Goal: Book appointment/travel/reservation

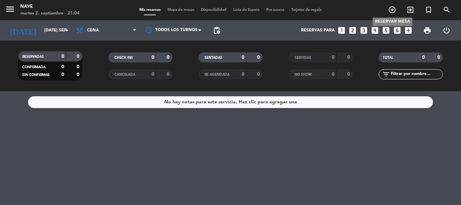
click at [397, 9] on span "add_circle_outline" at bounding box center [392, 9] width 18 height 11
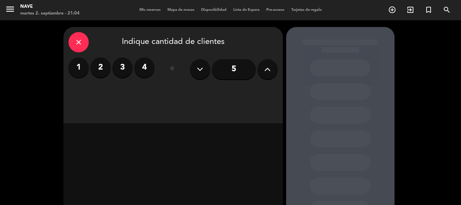
click at [270, 72] on icon at bounding box center [267, 69] width 6 height 10
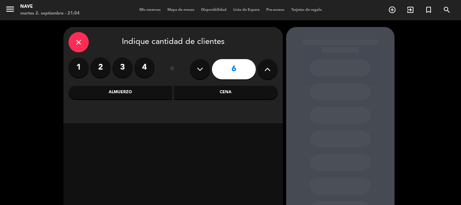
click at [270, 72] on icon at bounding box center [267, 69] width 6 height 10
type input "8"
click at [215, 90] on div "Cena" at bounding box center [226, 93] width 104 height 14
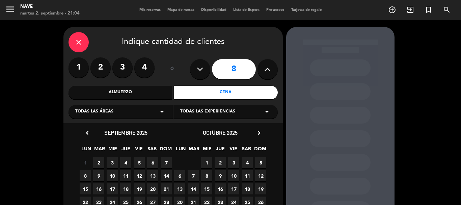
click at [235, 113] on div "Todas las experiencias arrow_drop_down" at bounding box center [226, 112] width 104 height 14
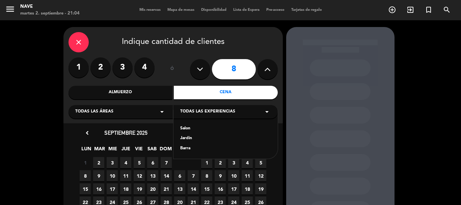
click at [212, 125] on div "Salon [GEOGRAPHIC_DATA]" at bounding box center [226, 134] width 104 height 49
click at [183, 126] on div "Salon" at bounding box center [225, 128] width 91 height 7
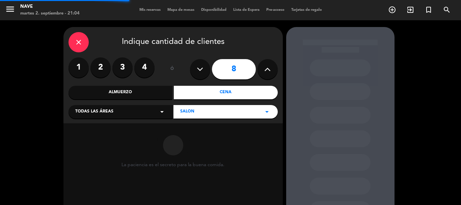
click at [151, 111] on div "Todas las áreas arrow_drop_down" at bounding box center [121, 112] width 104 height 14
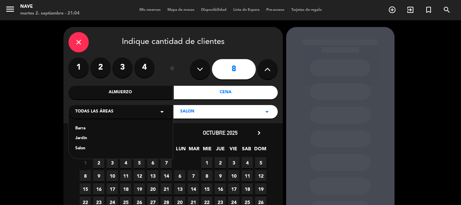
click at [82, 151] on div "Salon" at bounding box center [120, 148] width 91 height 7
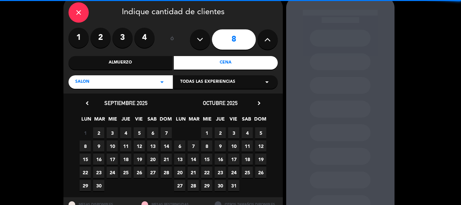
scroll to position [34, 0]
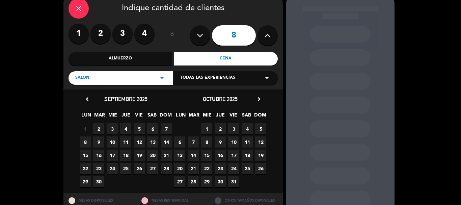
click at [113, 130] on span "3" at bounding box center [112, 128] width 11 height 11
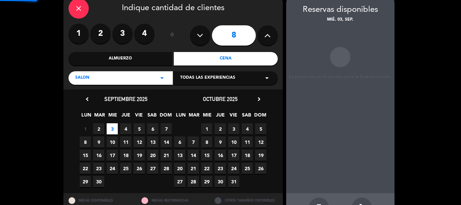
scroll to position [27, 0]
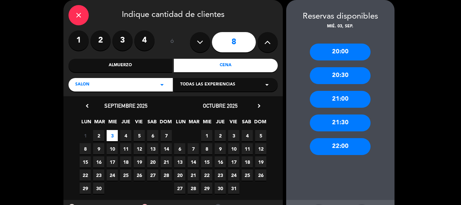
click at [344, 56] on div "20:00" at bounding box center [340, 52] width 61 height 17
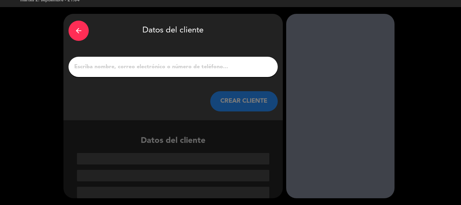
scroll to position [13, 0]
click at [242, 76] on div at bounding box center [173, 67] width 209 height 20
click at [179, 70] on input "1" at bounding box center [173, 66] width 199 height 9
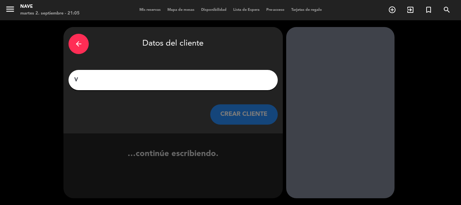
scroll to position [0, 0]
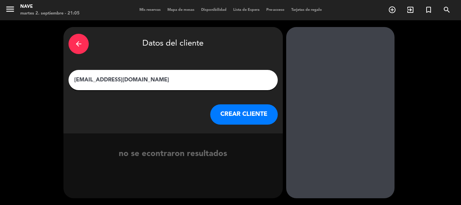
type input "[EMAIL_ADDRESS][DOMAIN_NAME]"
click at [237, 114] on button "CREAR CLIENTE" at bounding box center [244, 114] width 68 height 20
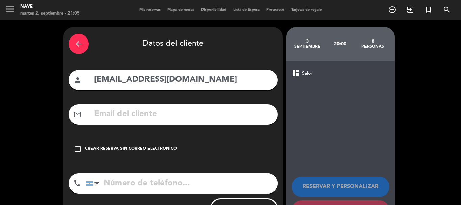
click at [158, 117] on input "text" at bounding box center [183, 114] width 179 height 14
drag, startPoint x: 187, startPoint y: 81, endPoint x: 92, endPoint y: 85, distance: 95.3
click at [92, 85] on div "person [EMAIL_ADDRESS][DOMAIN_NAME]" at bounding box center [173, 80] width 209 height 20
click at [124, 110] on input "text" at bounding box center [183, 114] width 179 height 14
paste input "[EMAIL_ADDRESS][DOMAIN_NAME]"
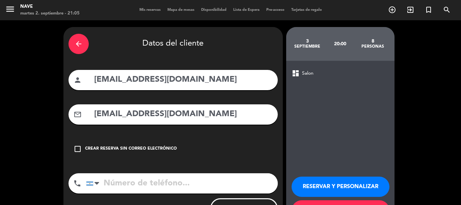
type input "[EMAIL_ADDRESS][DOMAIN_NAME]"
drag, startPoint x: 195, startPoint y: 78, endPoint x: 89, endPoint y: 79, distance: 106.0
click at [89, 79] on div "person [EMAIL_ADDRESS][DOMAIN_NAME]" at bounding box center [173, 80] width 209 height 20
type input "v"
type input "[PERSON_NAME]"
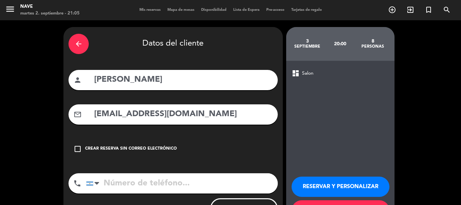
click at [164, 187] on input "tel" at bounding box center [182, 183] width 192 height 20
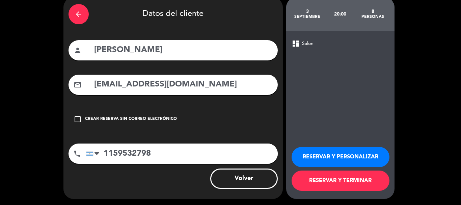
scroll to position [30, 0]
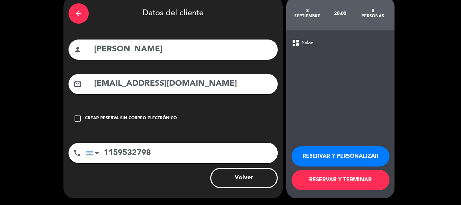
type input "1159532798"
click at [346, 178] on button "RESERVAR Y TERMINAR" at bounding box center [341, 180] width 98 height 20
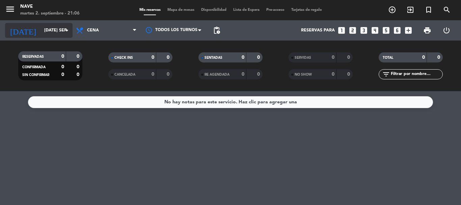
click at [41, 26] on input "[DATE] sep." at bounding box center [69, 30] width 57 height 11
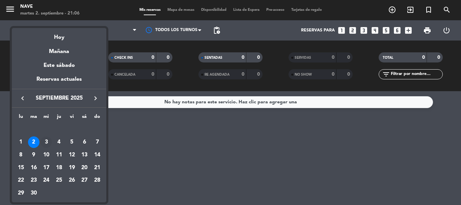
click at [46, 145] on div "3" at bounding box center [46, 141] width 11 height 11
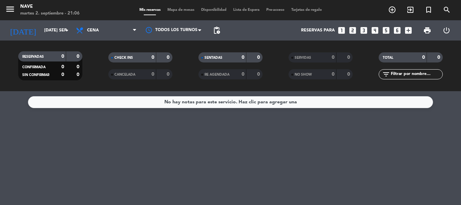
type input "mié. [DATE]"
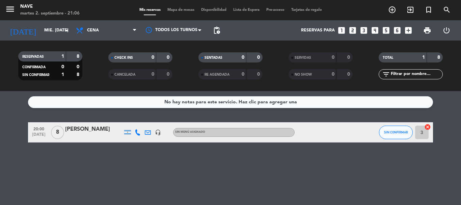
click at [147, 132] on icon at bounding box center [148, 132] width 6 height 6
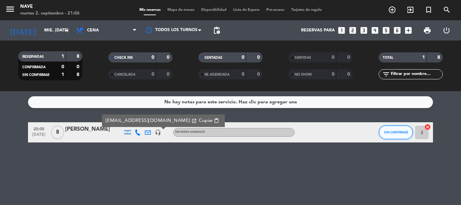
click at [392, 130] on span "SIN CONFIRMAR" at bounding box center [396, 132] width 24 height 4
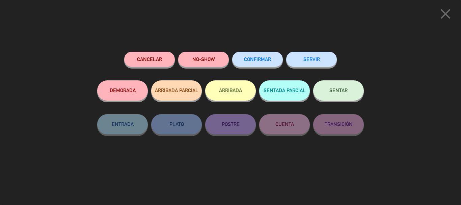
click at [254, 63] on button "CONFIRMAR" at bounding box center [257, 59] width 51 height 15
